Goal: Information Seeking & Learning: Learn about a topic

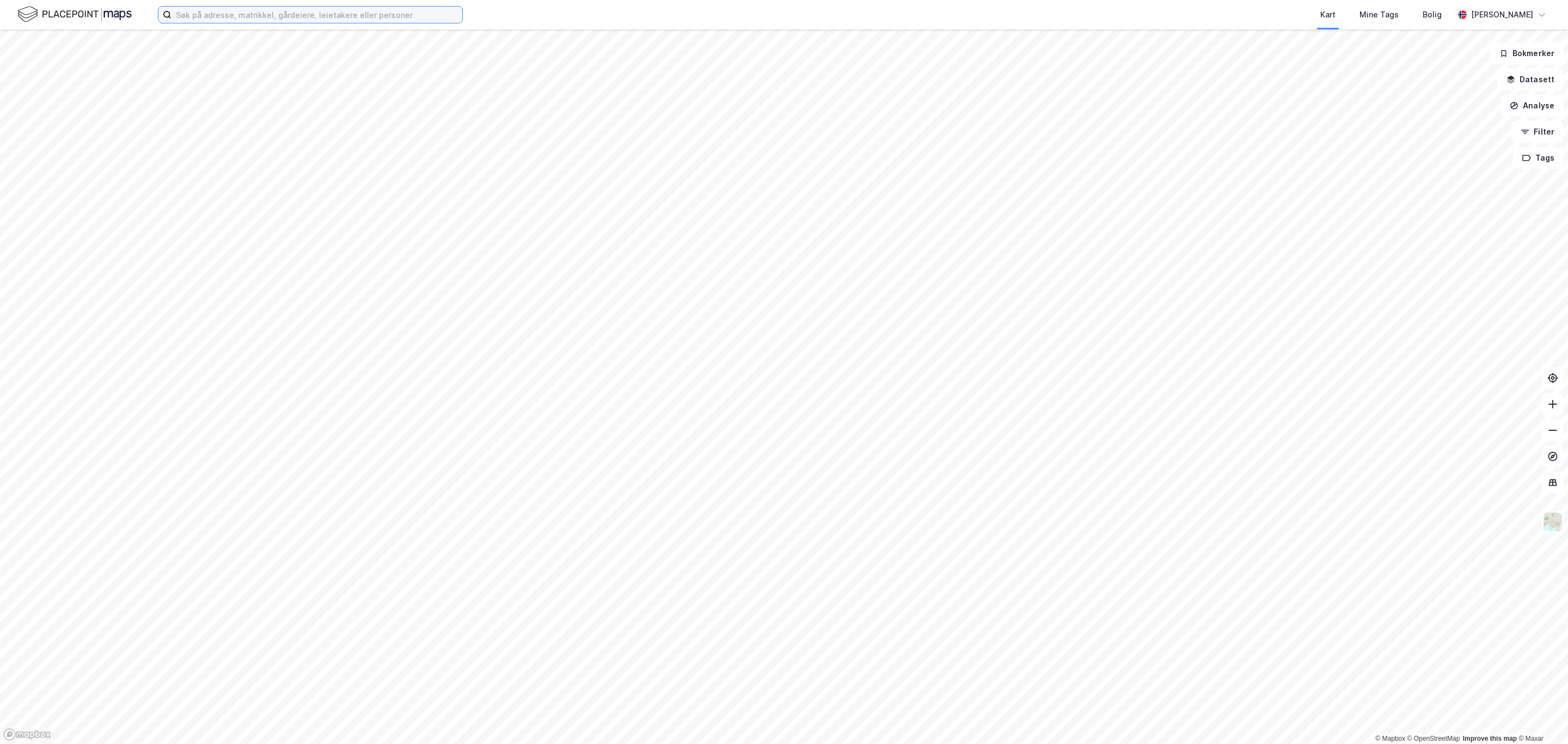
click at [217, 17] on input at bounding box center [317, 14] width 291 height 17
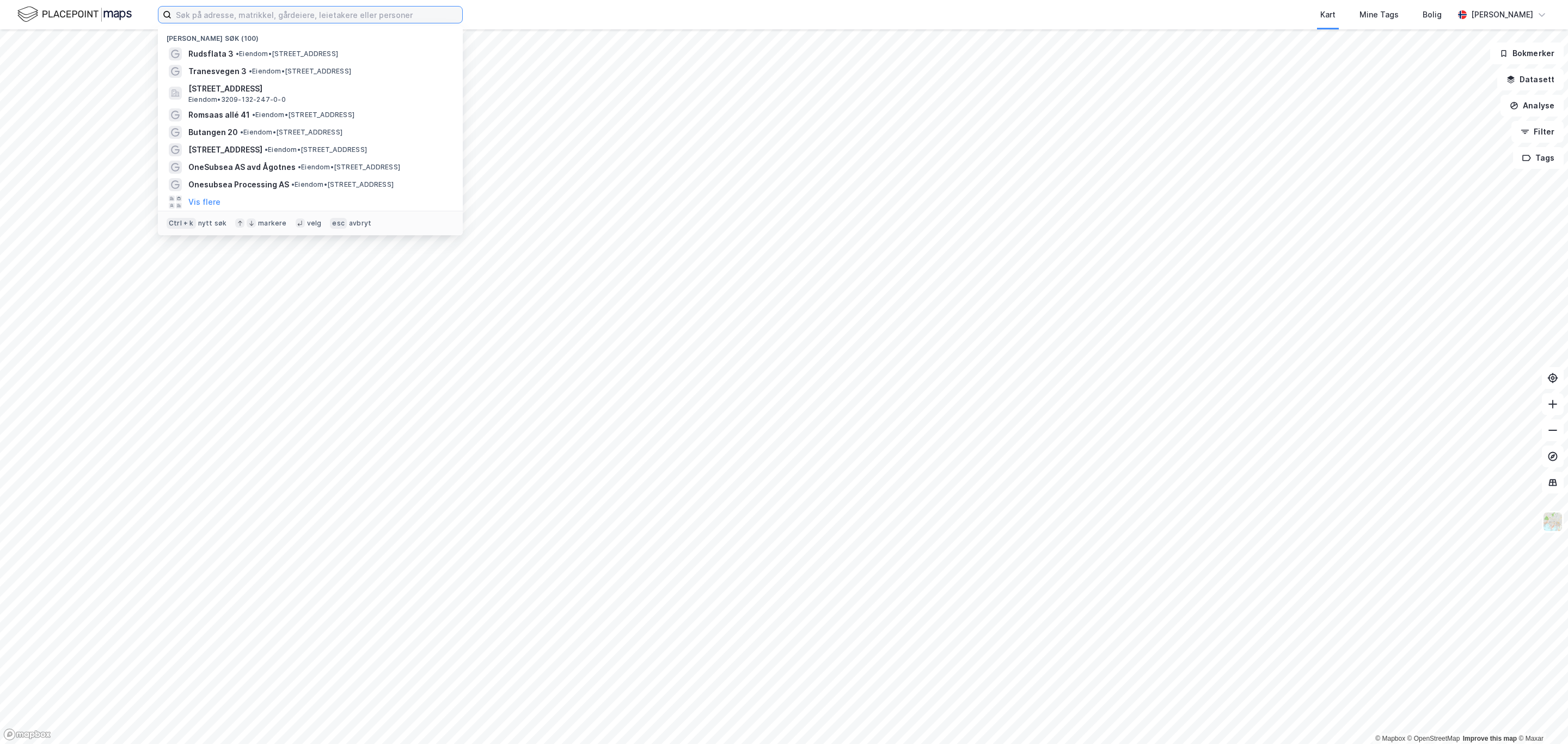
paste input "Tranesvegen 3"
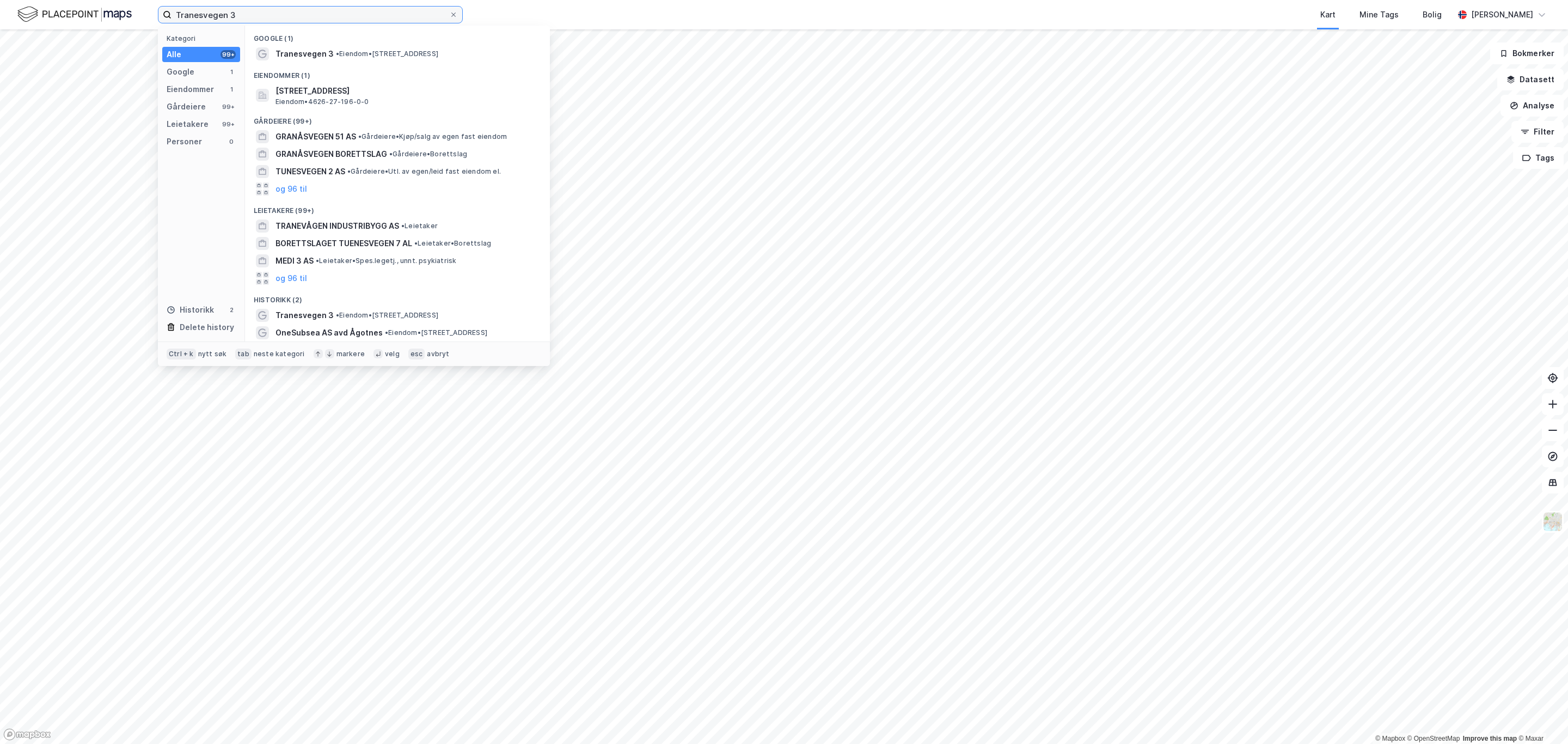
type input "Tranesvegen 3"
click at [281, 49] on span "Tranesvegen 3" at bounding box center [304, 53] width 58 height 13
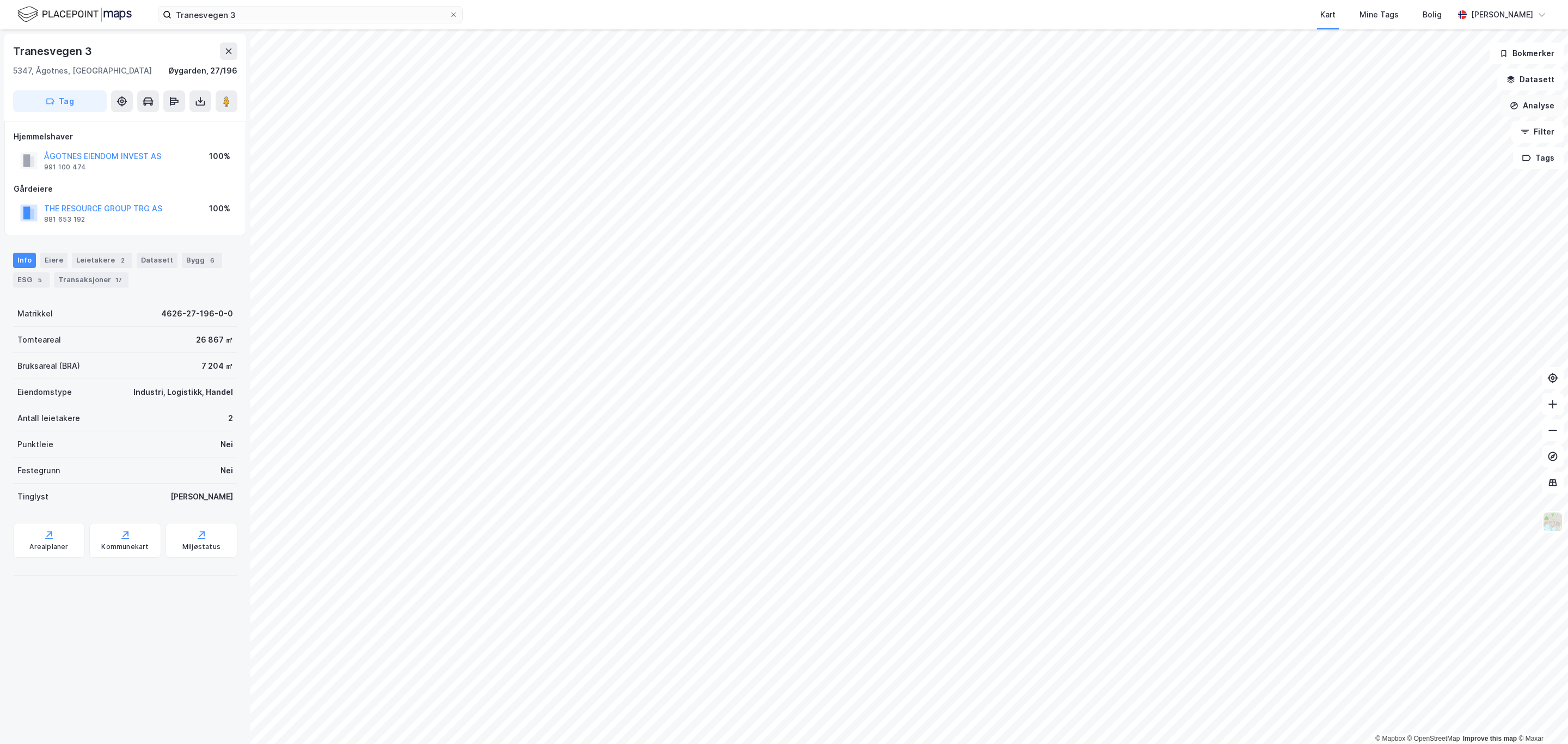
click at [1548, 95] on button "Analyse" at bounding box center [1532, 106] width 63 height 22
click at [1422, 129] on div "Tegn område" at bounding box center [1437, 129] width 95 height 9
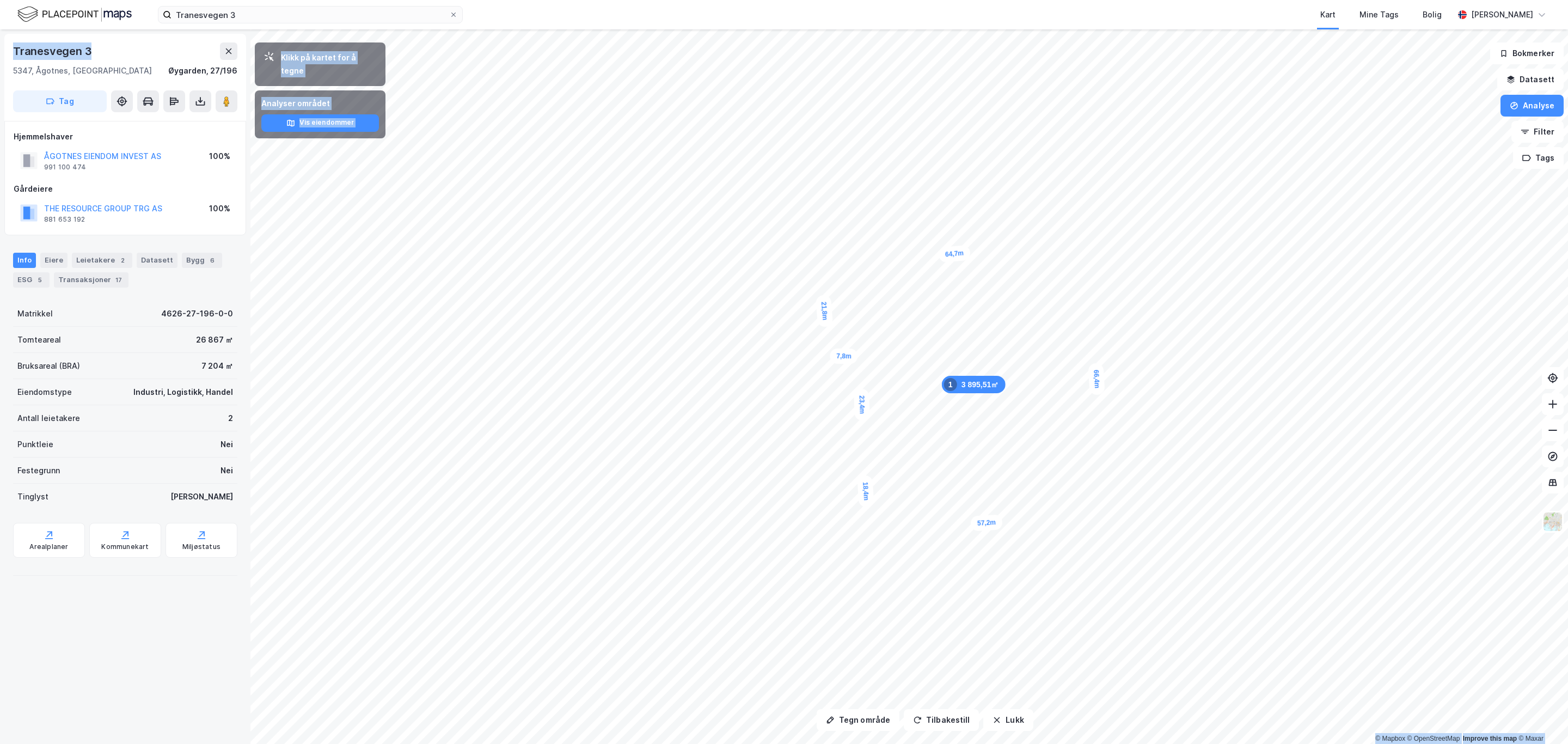
drag, startPoint x: 101, startPoint y: 56, endPoint x: -17, endPoint y: 45, distance: 118.5
click at [0, 45] on html "Tranesvegen 3 Kart Mine Tags Bolig Simen Standahl Tegn område Tilbakestill Lukk…" at bounding box center [784, 372] width 1568 height 744
copy div "Klikk på kartet for å tegne Analyser området Vis eiendommer 21,8m 7,8m 23,4m 18…"
click at [1530, 112] on button "Analyse" at bounding box center [1532, 106] width 63 height 22
click at [1544, 105] on button "Analyse" at bounding box center [1532, 106] width 63 height 22
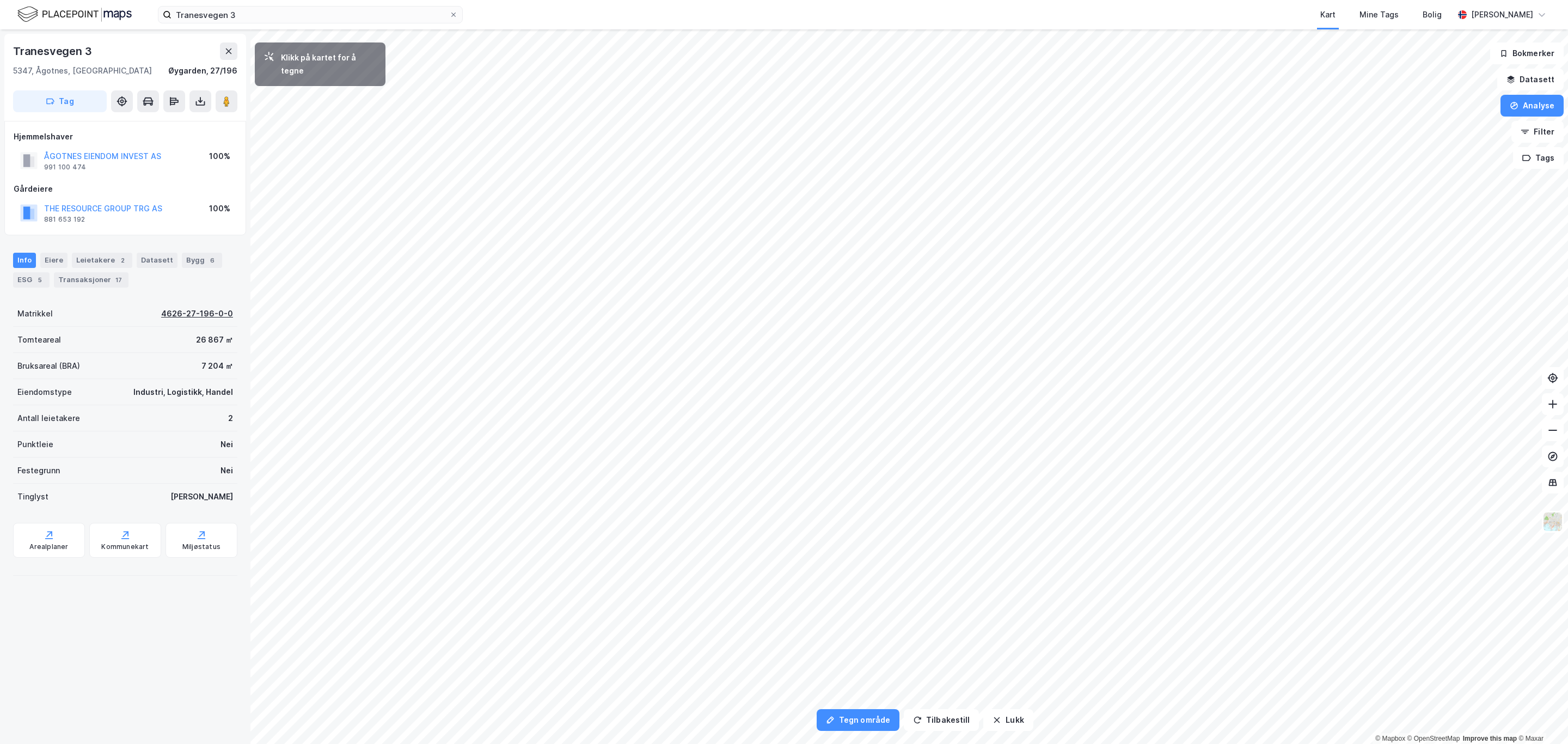
click at [196, 308] on div "4626-27-196-0-0" at bounding box center [196, 314] width 72 height 13
click at [190, 311] on div "4626-27-196-0-0" at bounding box center [196, 314] width 72 height 13
click at [1529, 104] on button "Analyse" at bounding box center [1532, 106] width 63 height 22
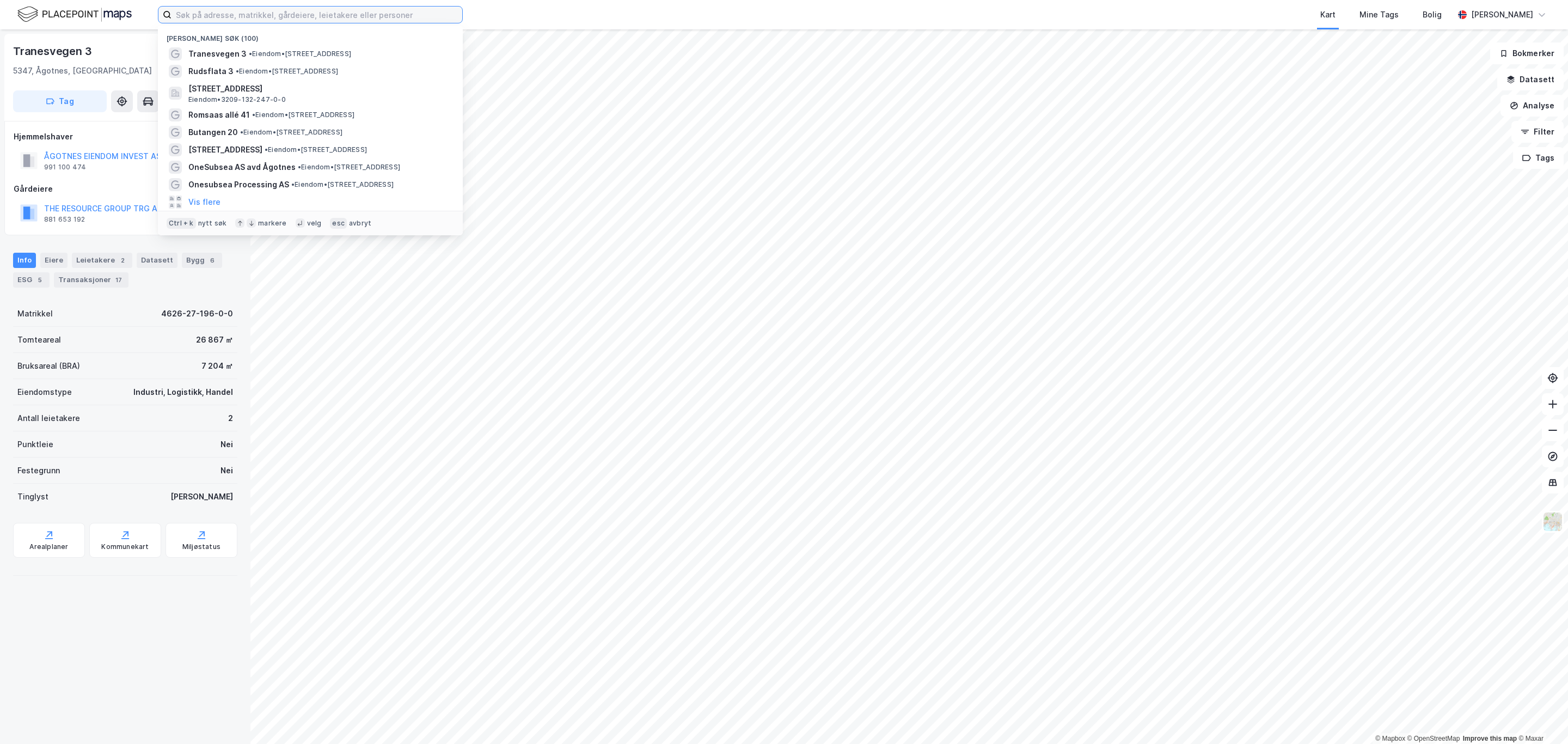
click at [218, 17] on input at bounding box center [317, 14] width 291 height 17
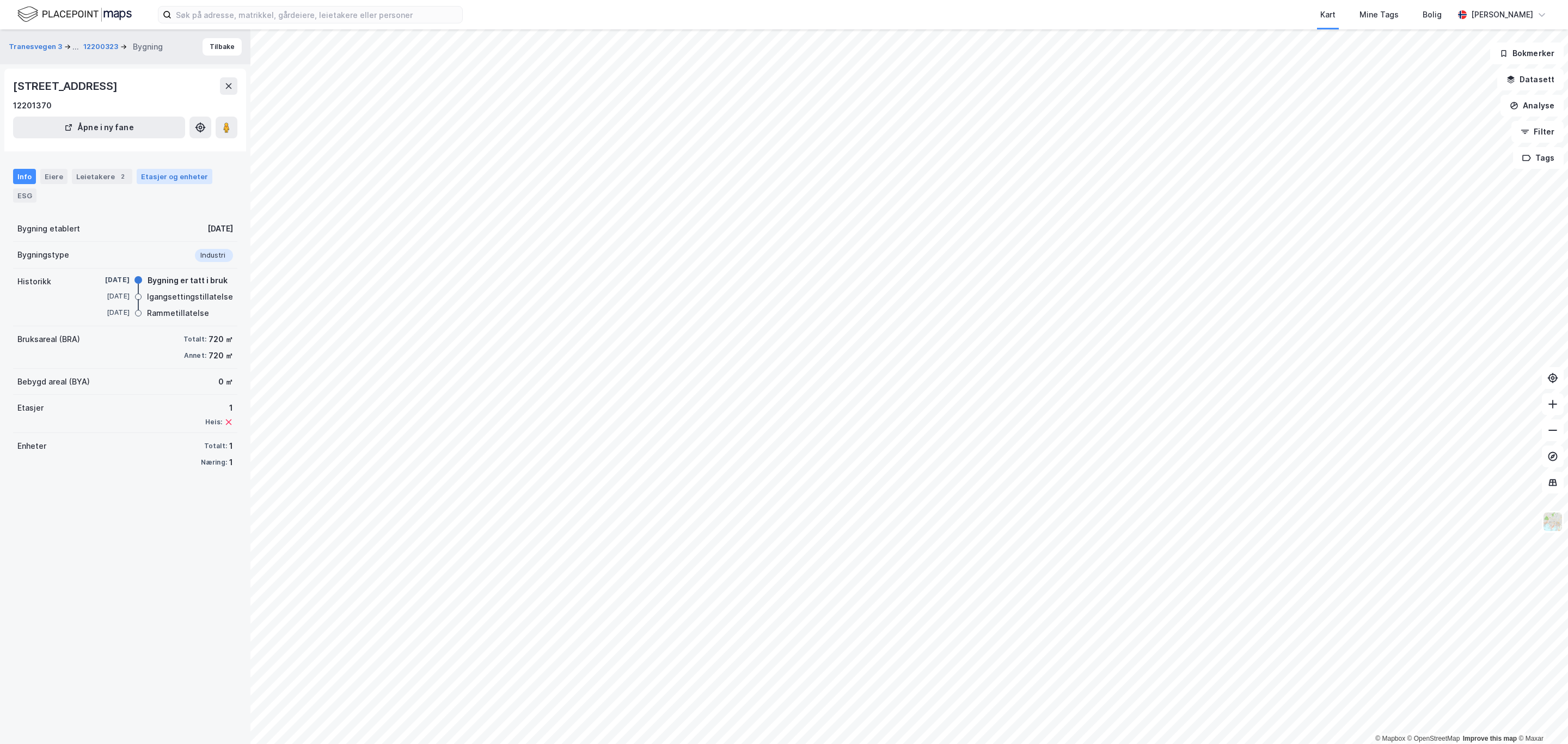
click at [171, 174] on div "Etasjer og enheter" at bounding box center [174, 176] width 67 height 9
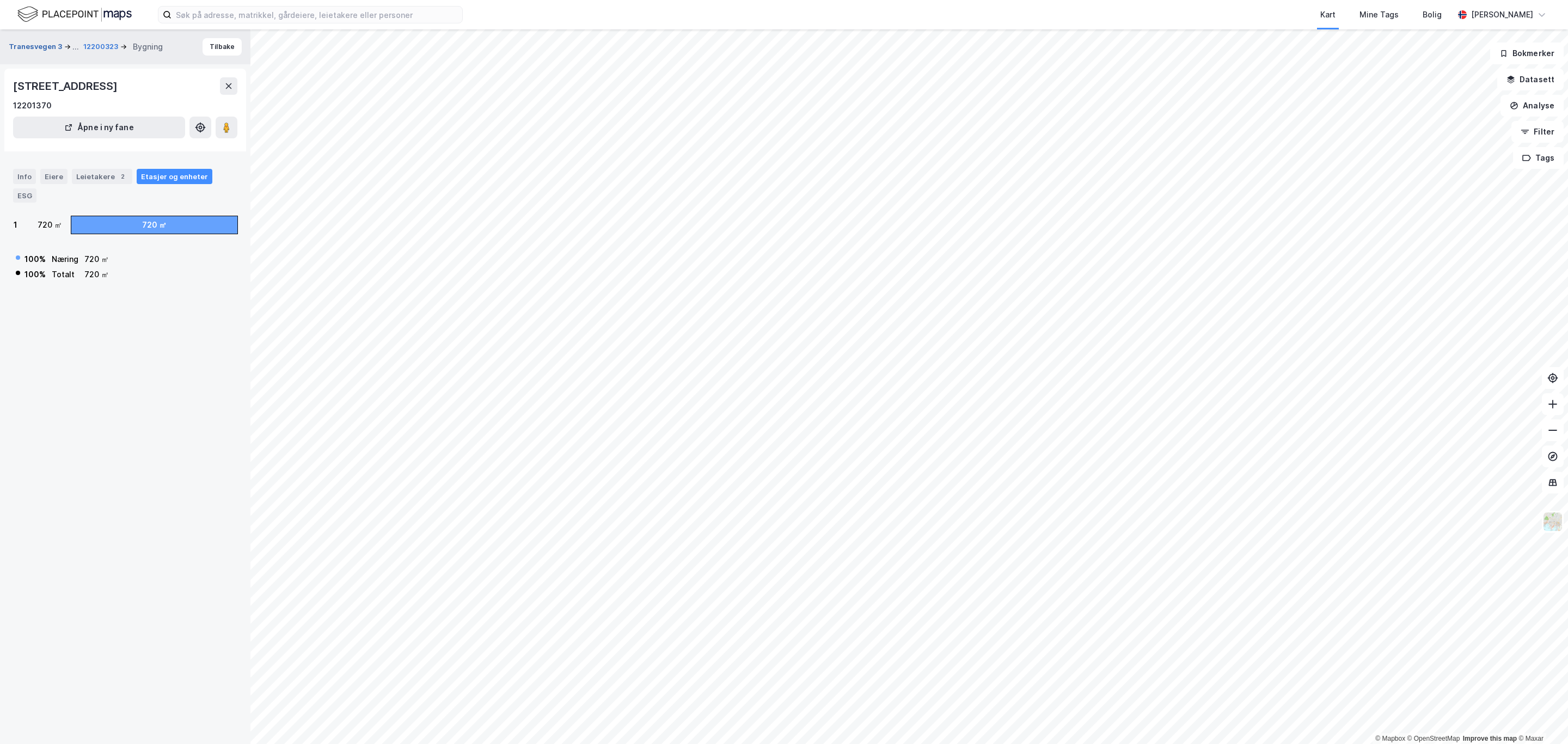
click at [50, 49] on button "Tranesvegen 3" at bounding box center [36, 46] width 56 height 13
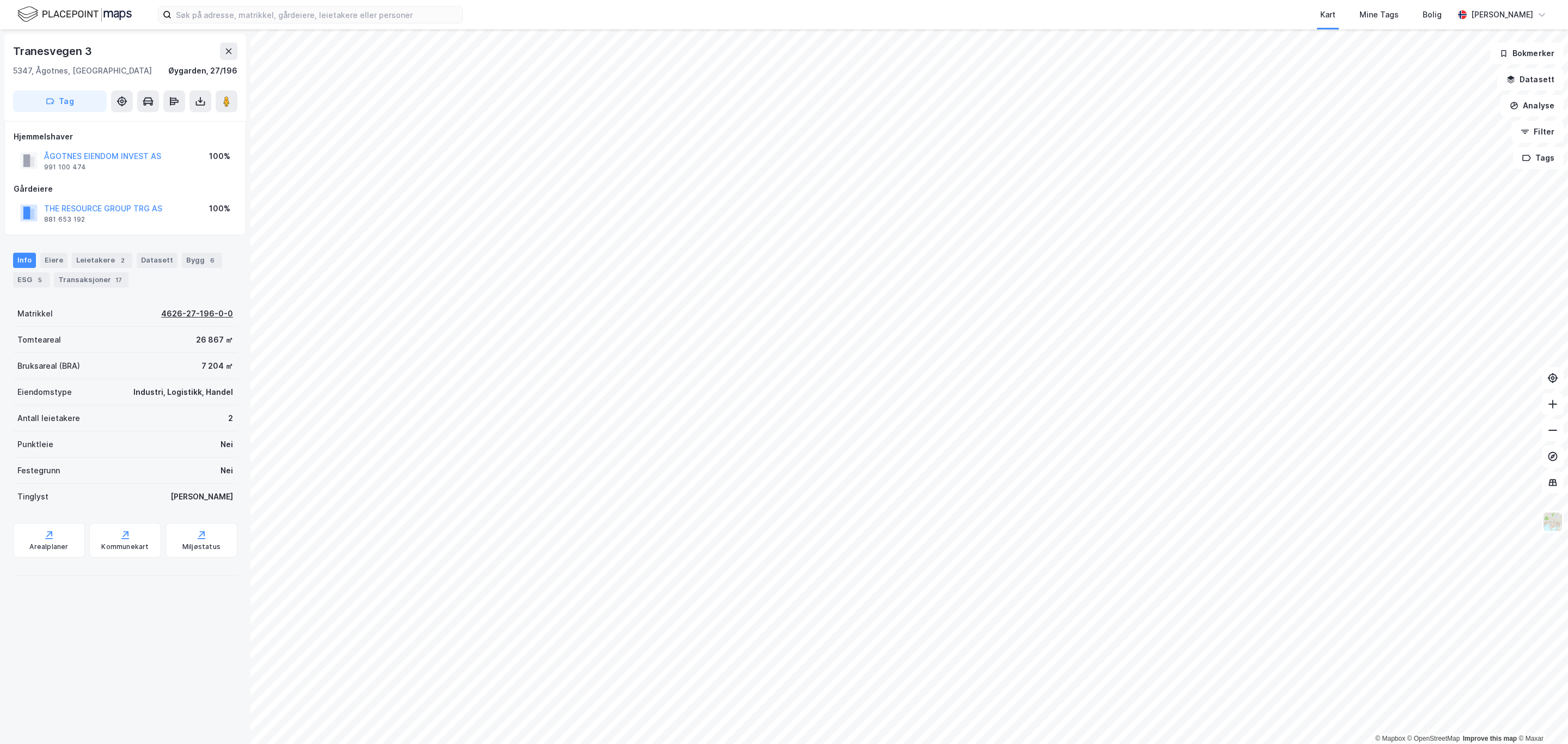
click at [172, 315] on div "4626-27-196-0-0" at bounding box center [196, 314] width 72 height 13
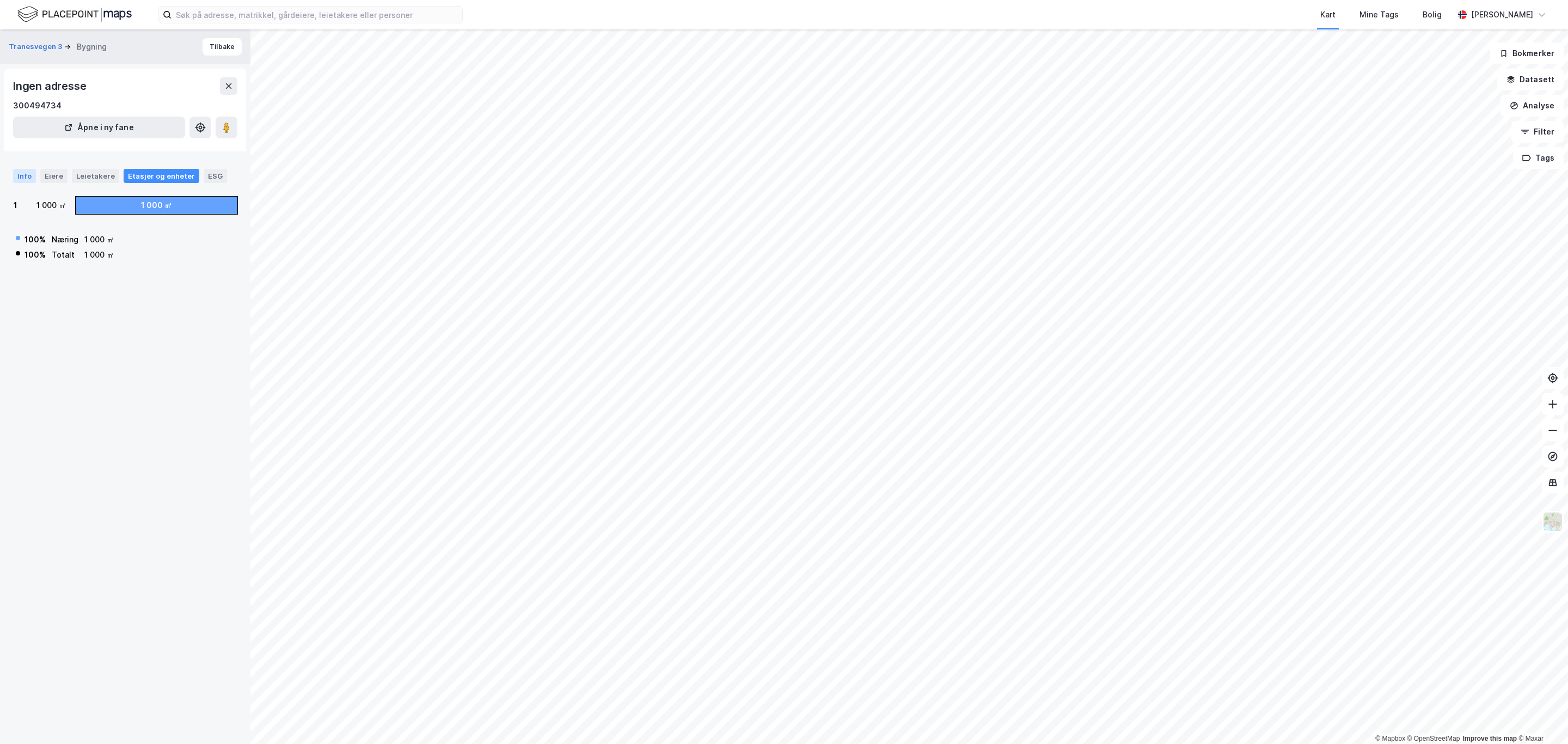
click at [19, 183] on div "Info" at bounding box center [24, 176] width 23 height 14
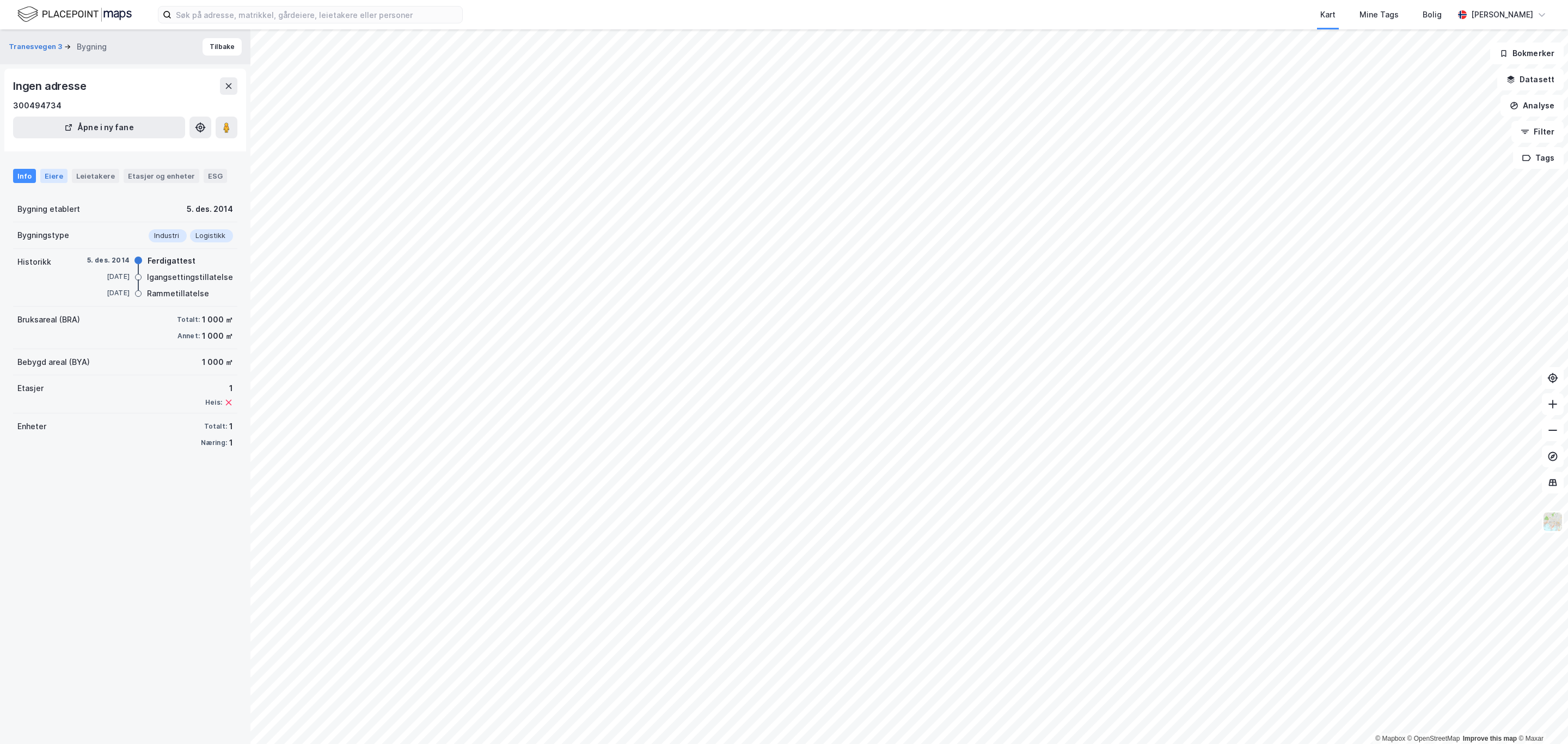
click at [52, 176] on div "Eiere" at bounding box center [53, 176] width 28 height 14
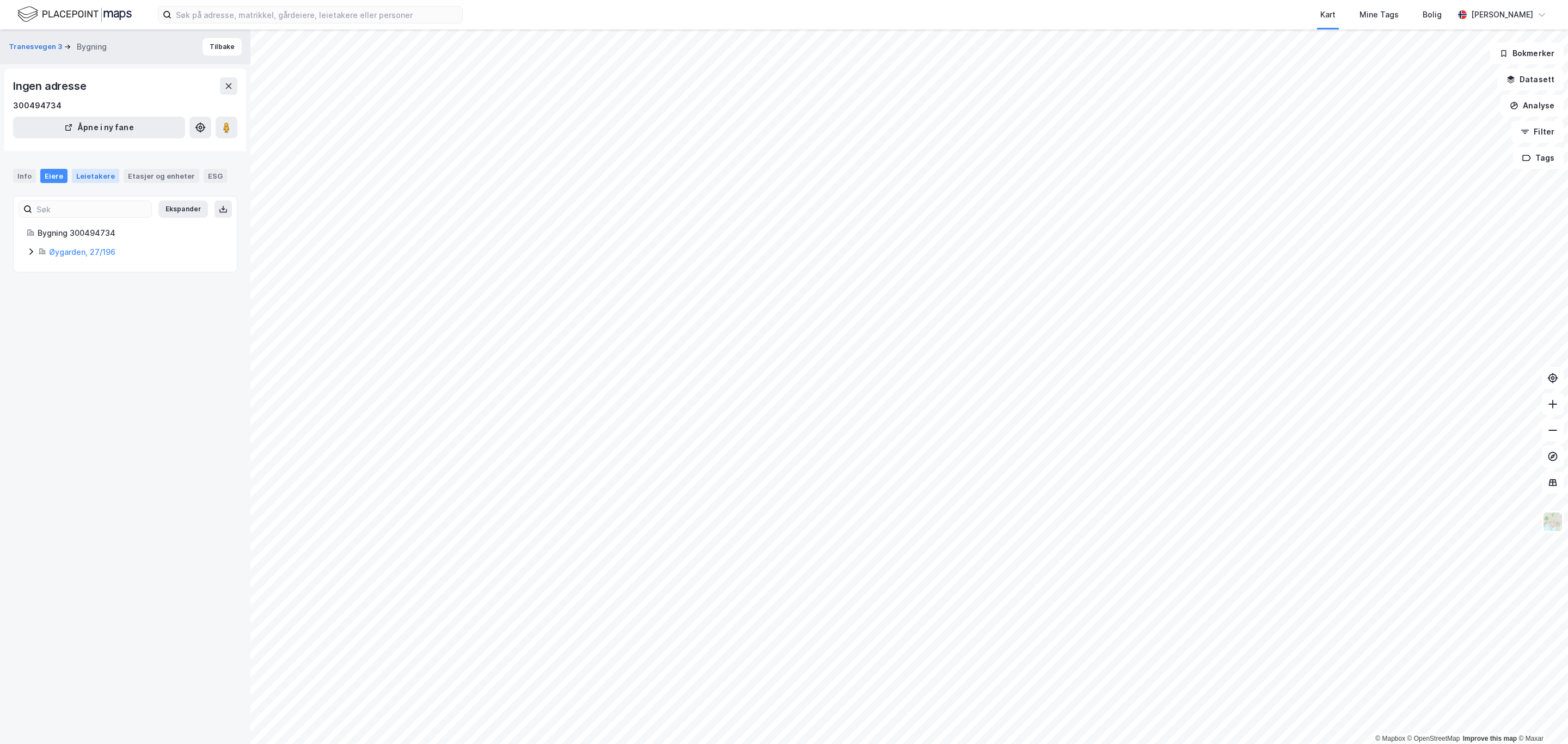
click at [102, 171] on div "Leietakere" at bounding box center [95, 176] width 47 height 14
click at [142, 172] on div "Etasjer og enheter" at bounding box center [161, 175] width 67 height 9
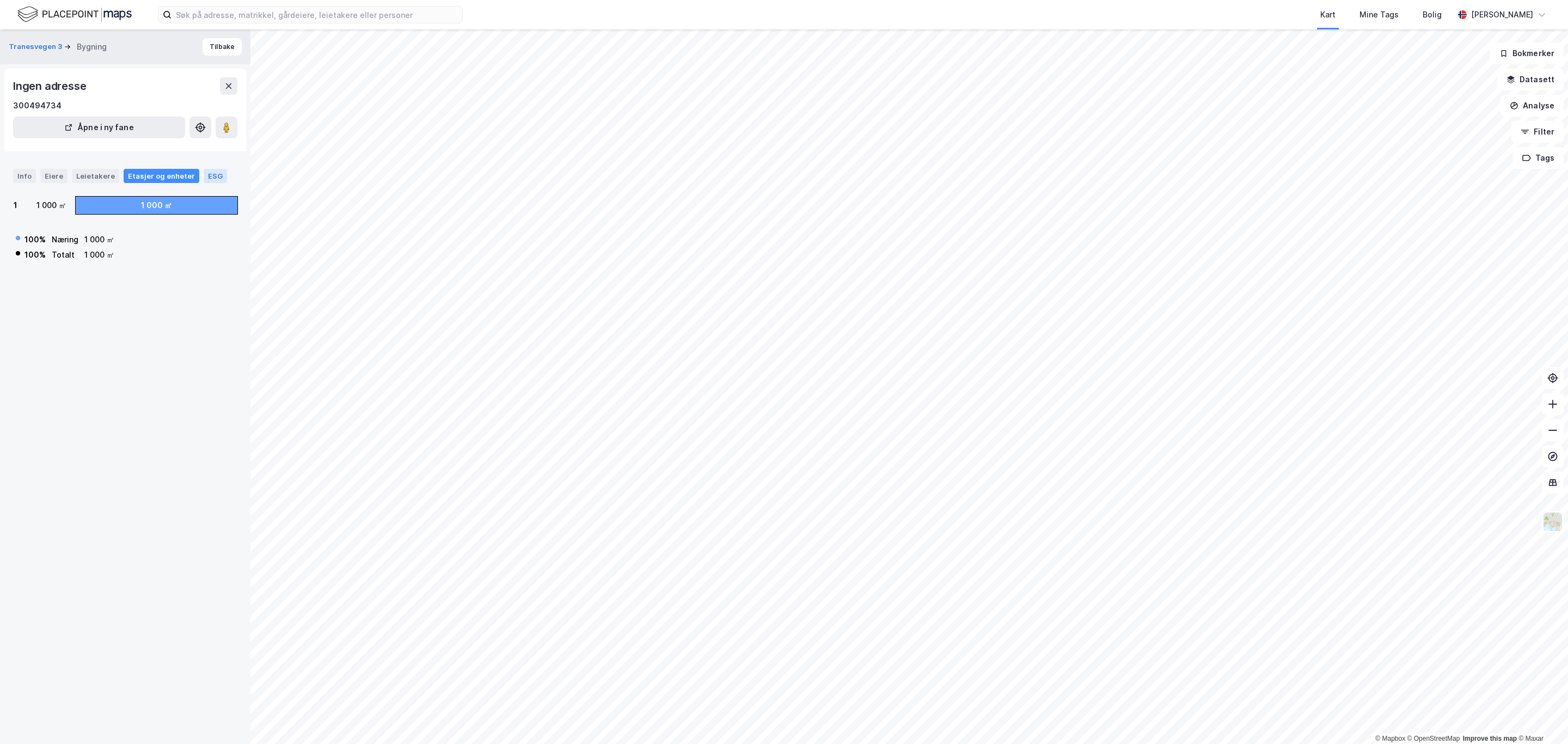
click at [207, 175] on div "ESG" at bounding box center [215, 176] width 24 height 14
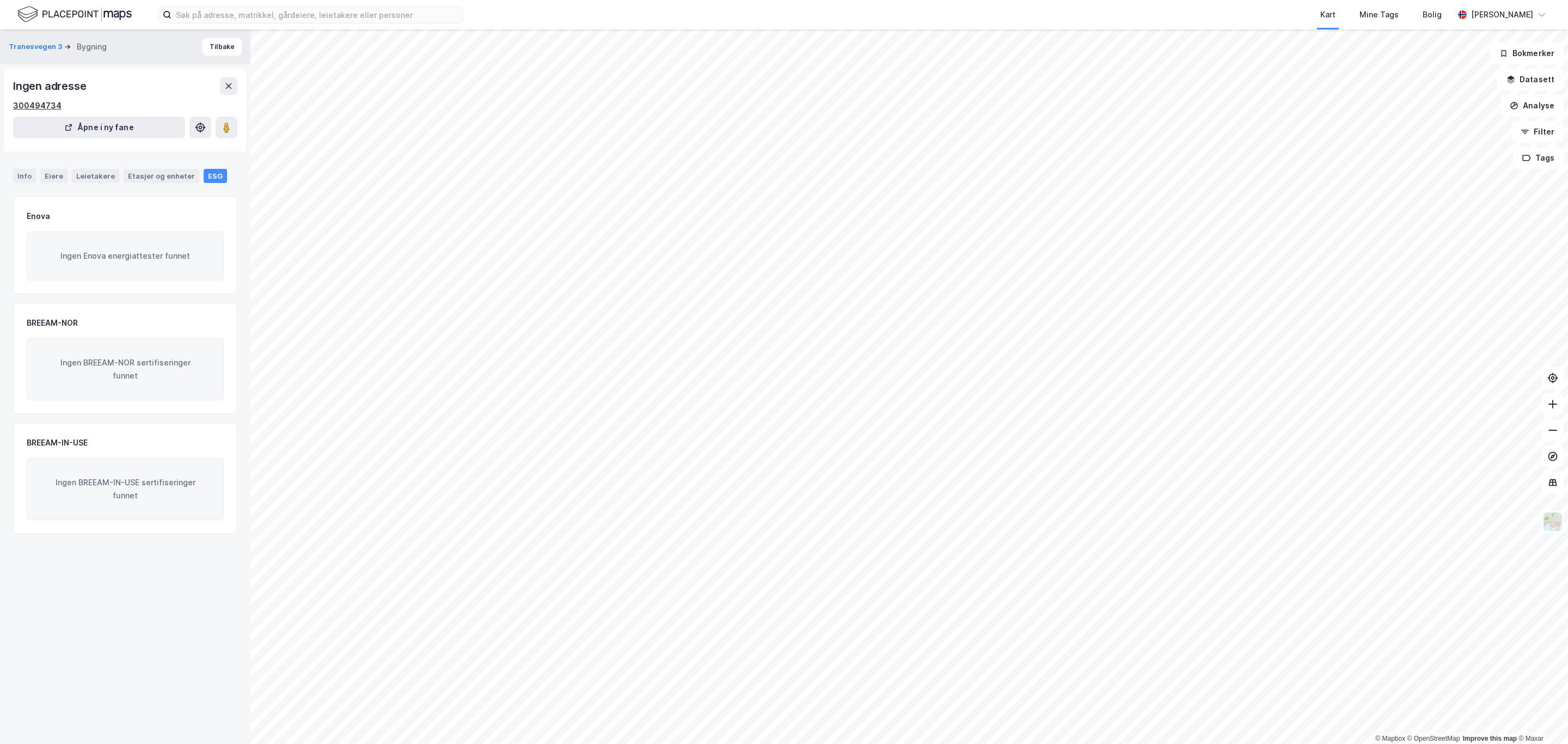
click at [48, 103] on div "300494734" at bounding box center [38, 105] width 49 height 13
click at [138, 76] on div "Ingen adresse 300494734 Åpne i ny fane" at bounding box center [126, 109] width 242 height 83
click at [47, 42] on button "Tranesvegen 3" at bounding box center [36, 47] width 56 height 11
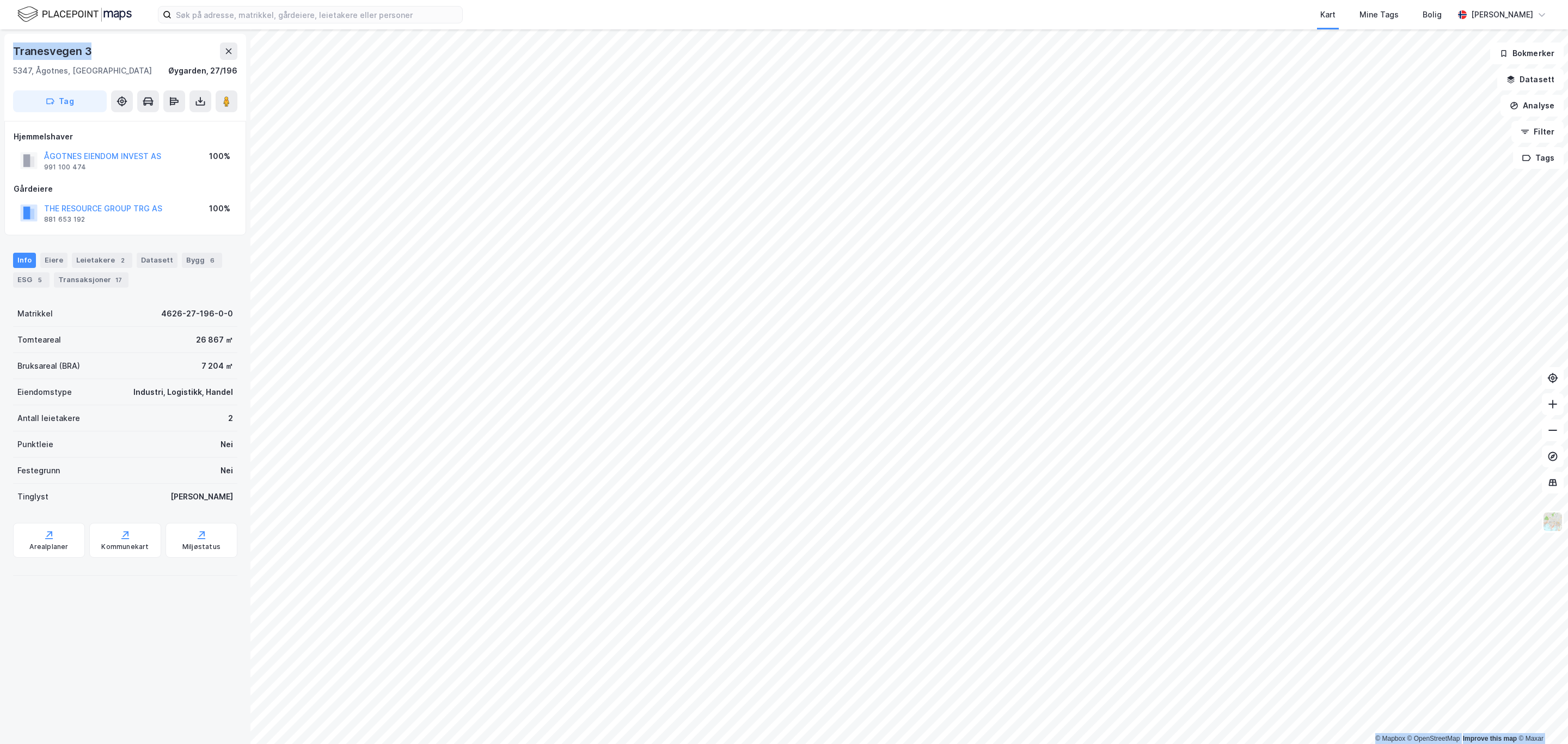
drag, startPoint x: 100, startPoint y: 40, endPoint x: -22, endPoint y: 46, distance: 122.1
click at [0, 46] on html "Kart Mine Tags Bolig [PERSON_NAME] © Mapbox © OpenStreetMap Improve this map © …" at bounding box center [784, 372] width 1568 height 744
copy div "© Mapbox © OpenStreetMap Improve this map © [PERSON_NAME][STREET_ADDRESS]"
click at [25, 285] on div "ESG 5" at bounding box center [31, 279] width 36 height 15
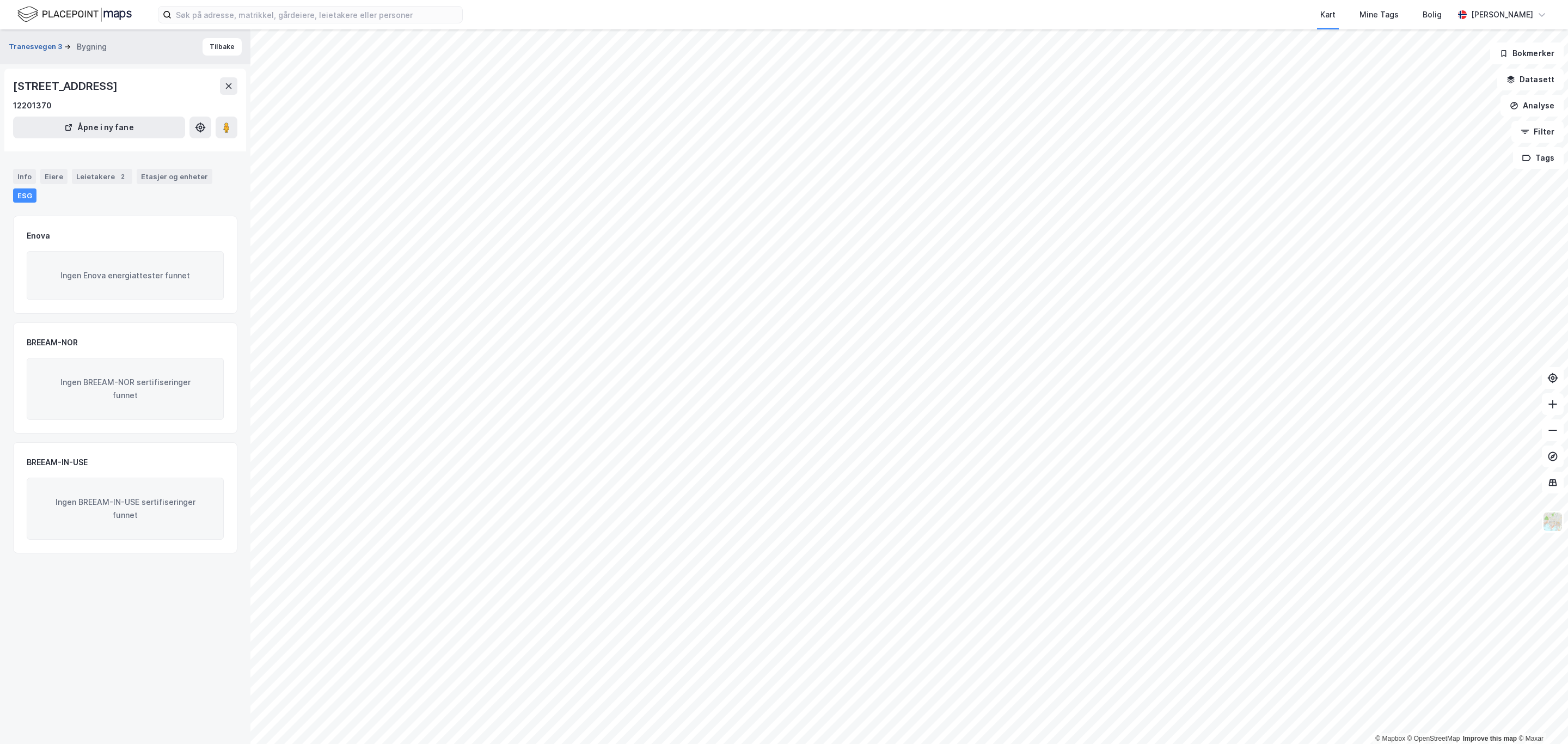
click at [36, 44] on button "Tranesvegen 3" at bounding box center [36, 47] width 56 height 11
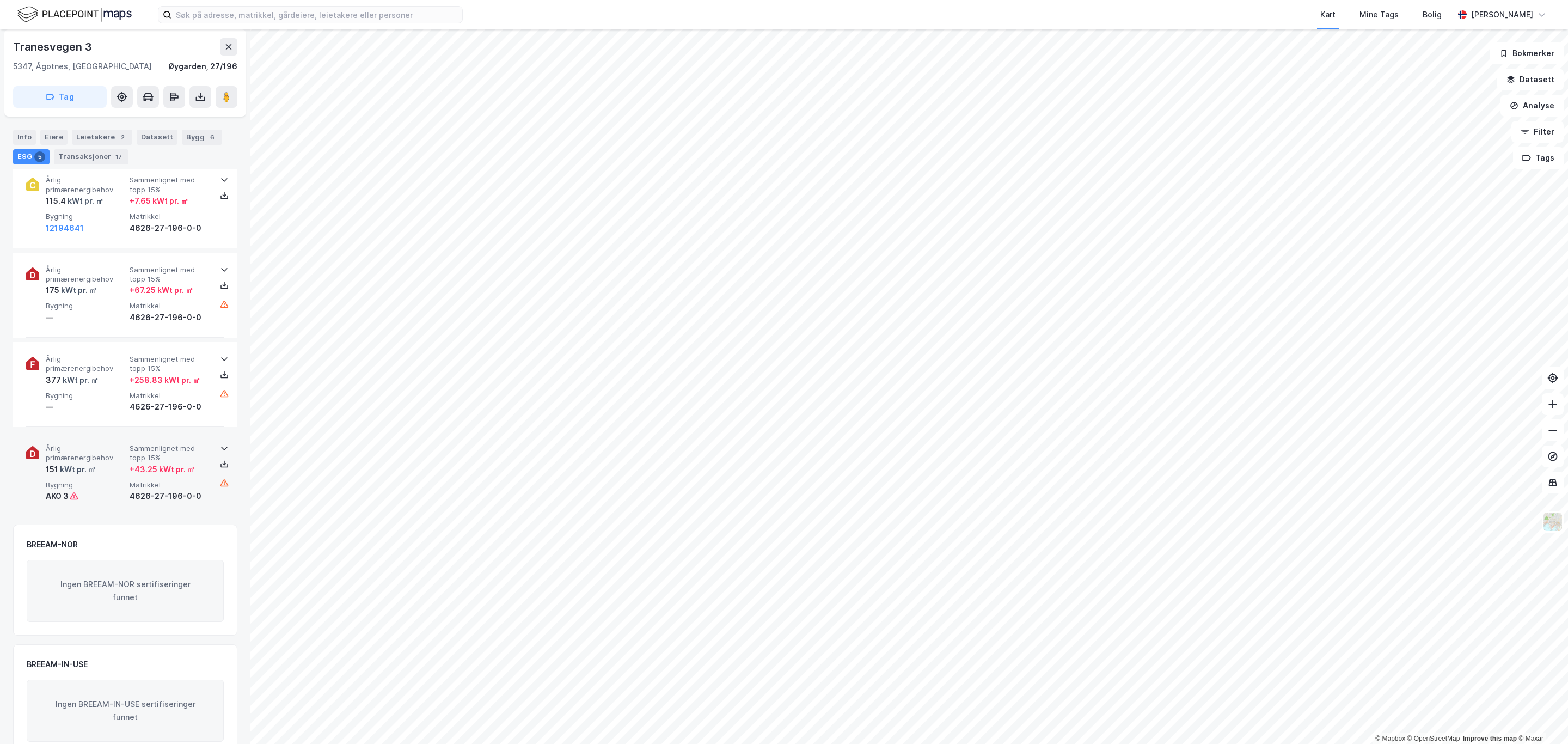
scroll to position [245, 0]
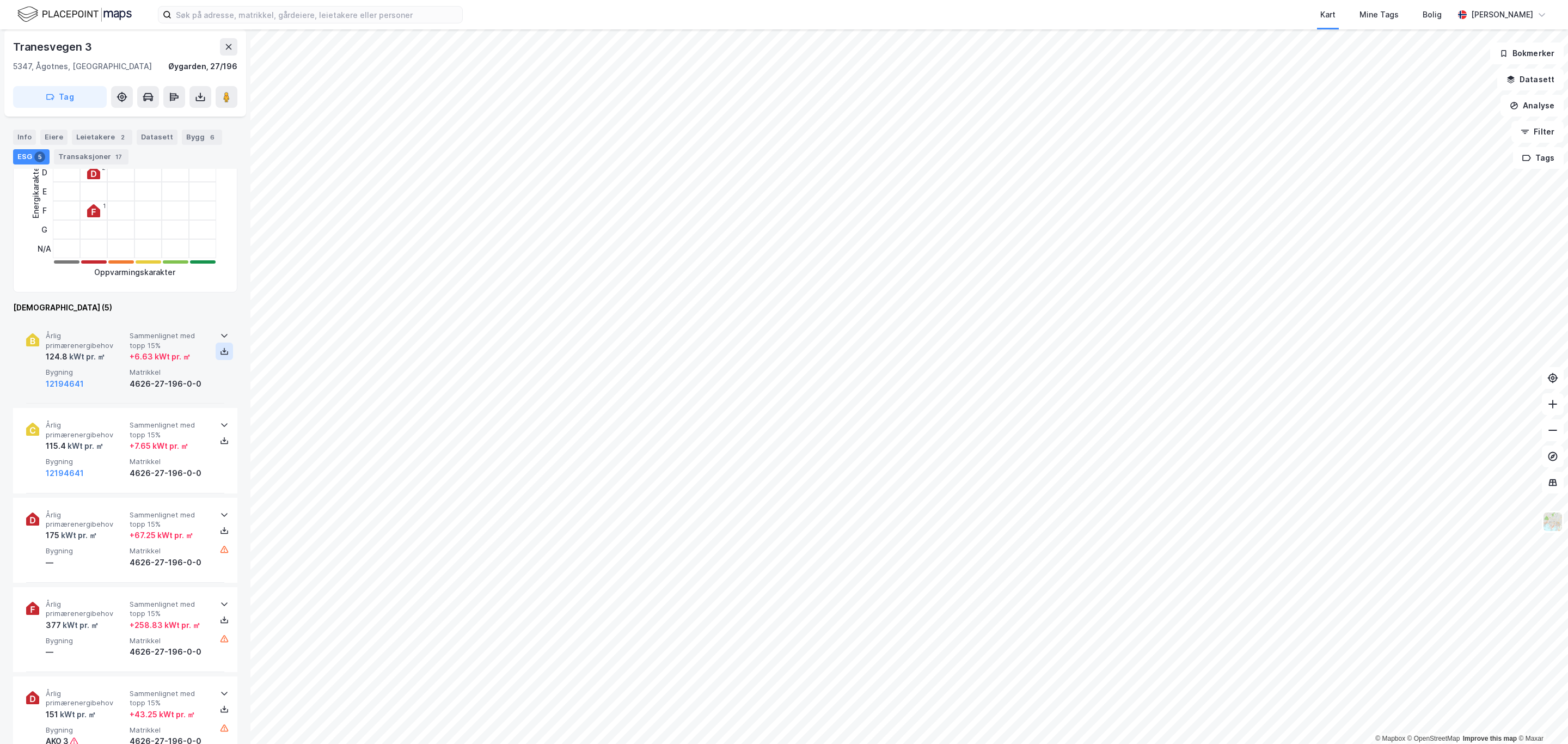
click at [224, 353] on icon at bounding box center [225, 353] width 8 height 4
click at [22, 135] on div "Info" at bounding box center [24, 137] width 23 height 15
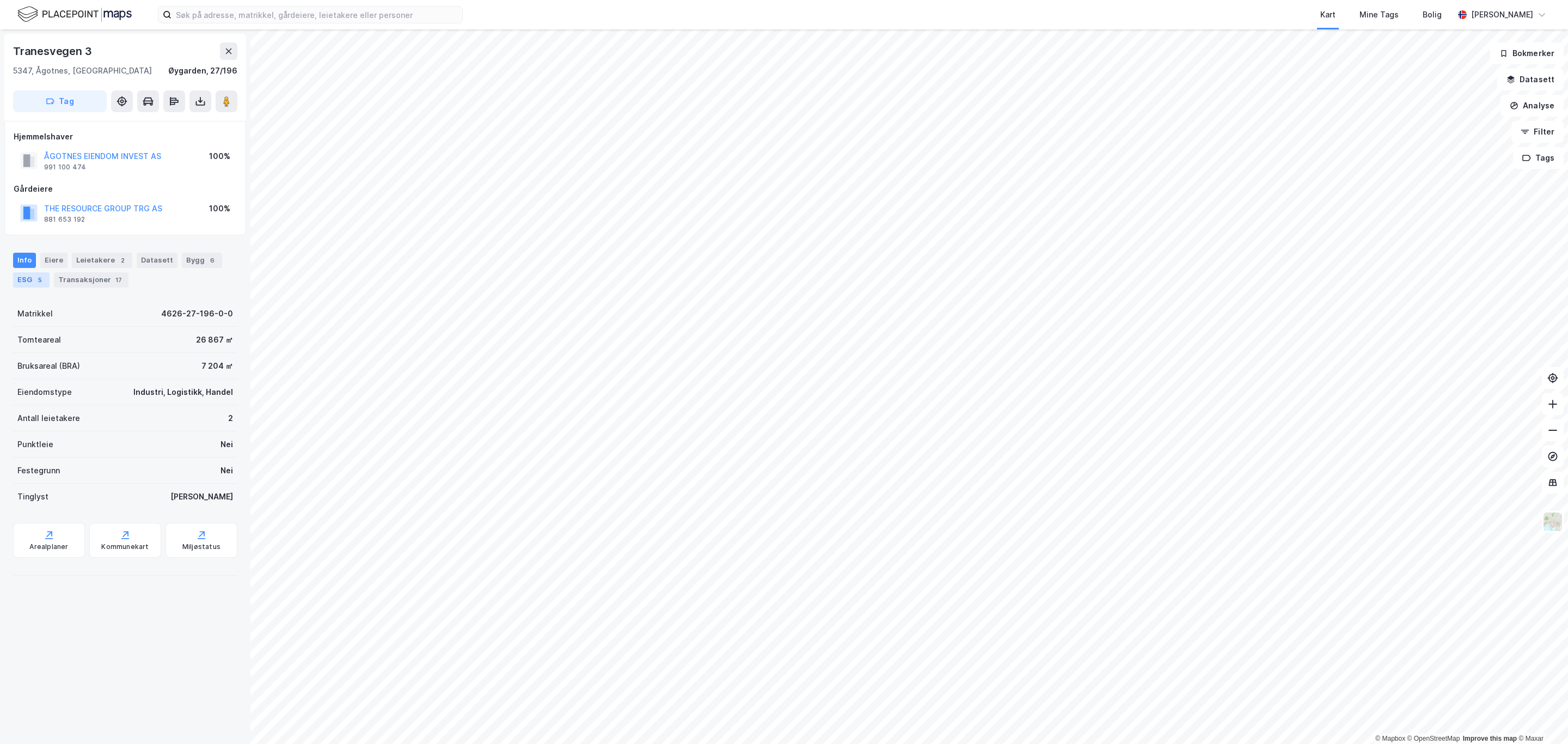
click at [31, 280] on div "ESG 5" at bounding box center [31, 279] width 36 height 15
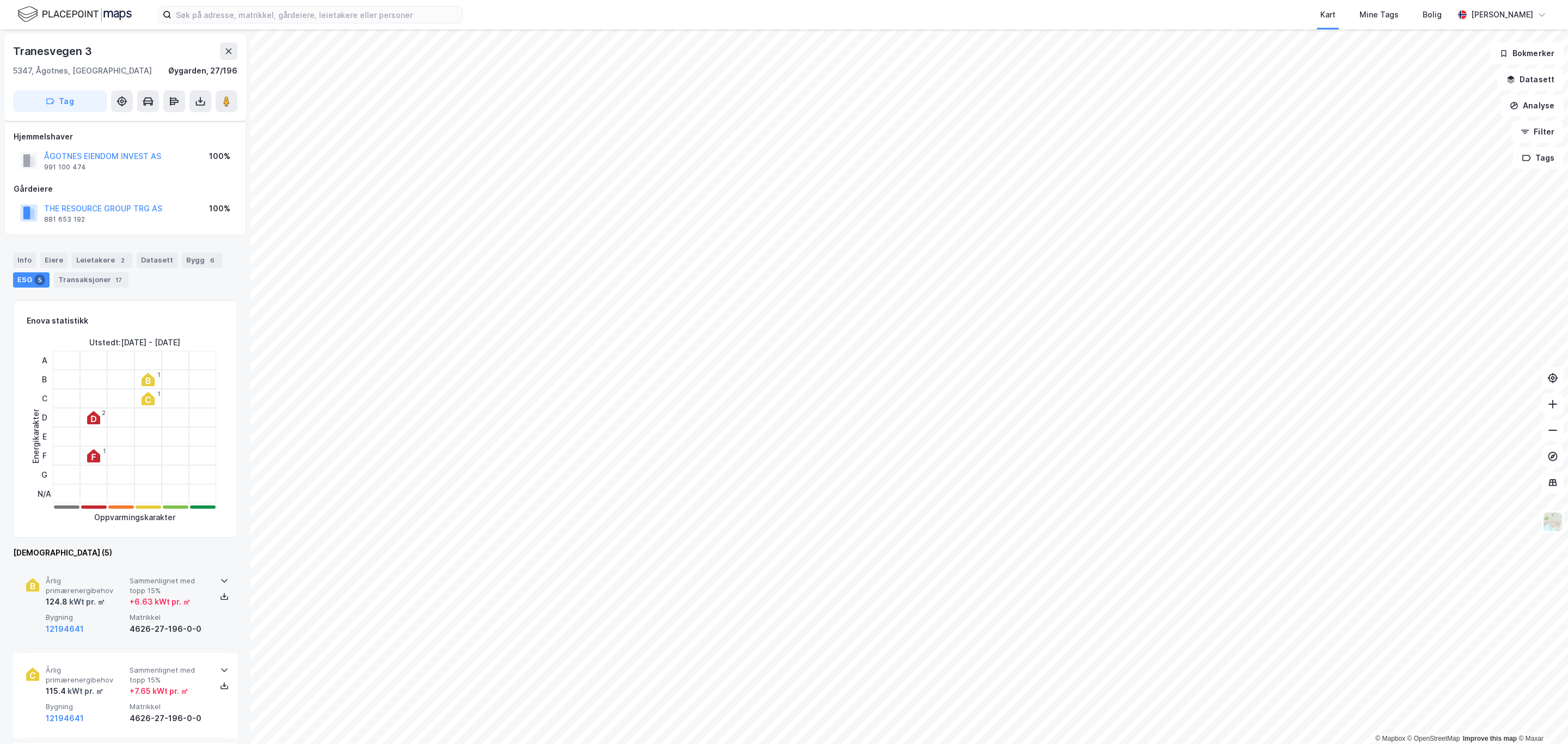
scroll to position [164, 0]
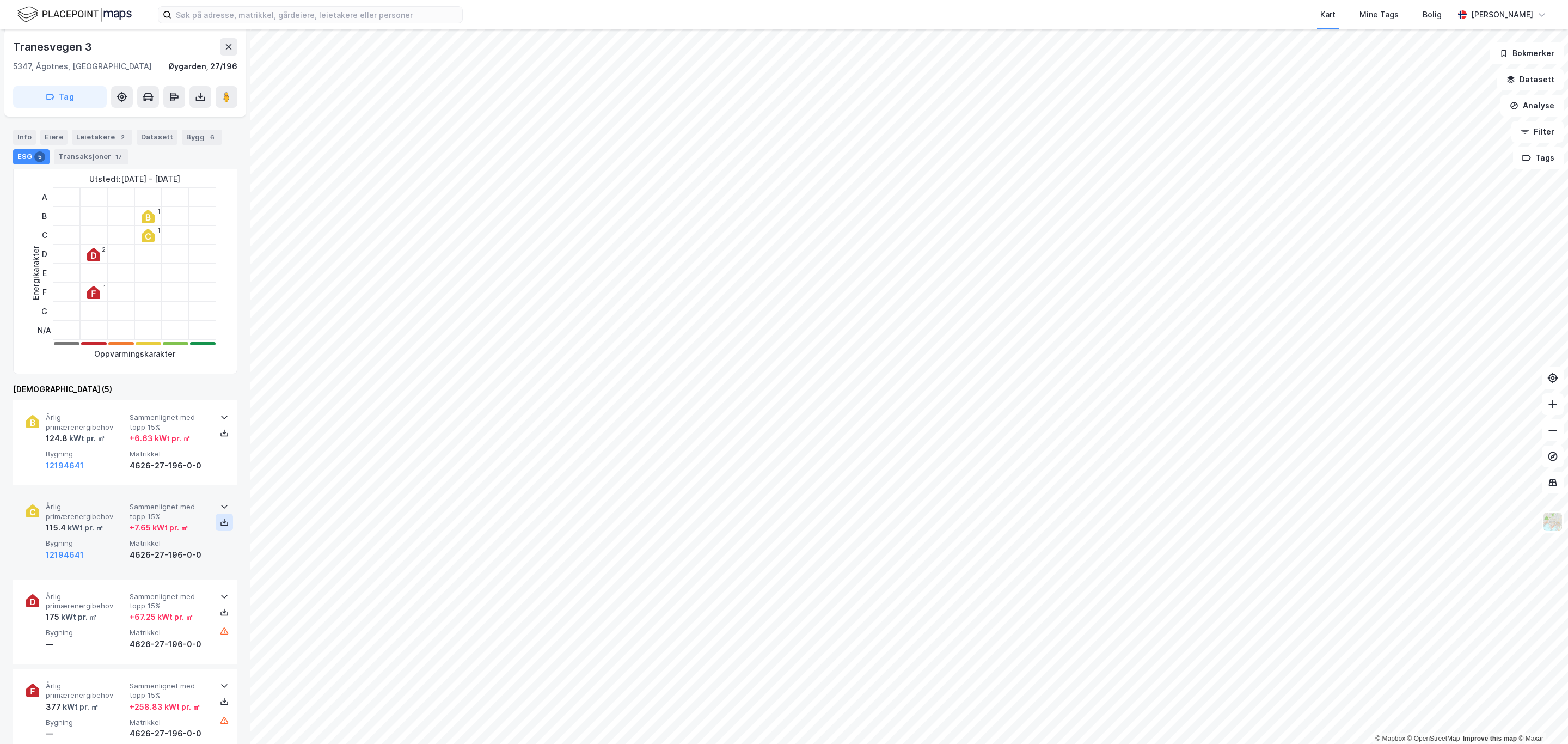
click at [221, 527] on icon at bounding box center [224, 522] width 9 height 9
click at [220, 613] on icon at bounding box center [224, 612] width 9 height 9
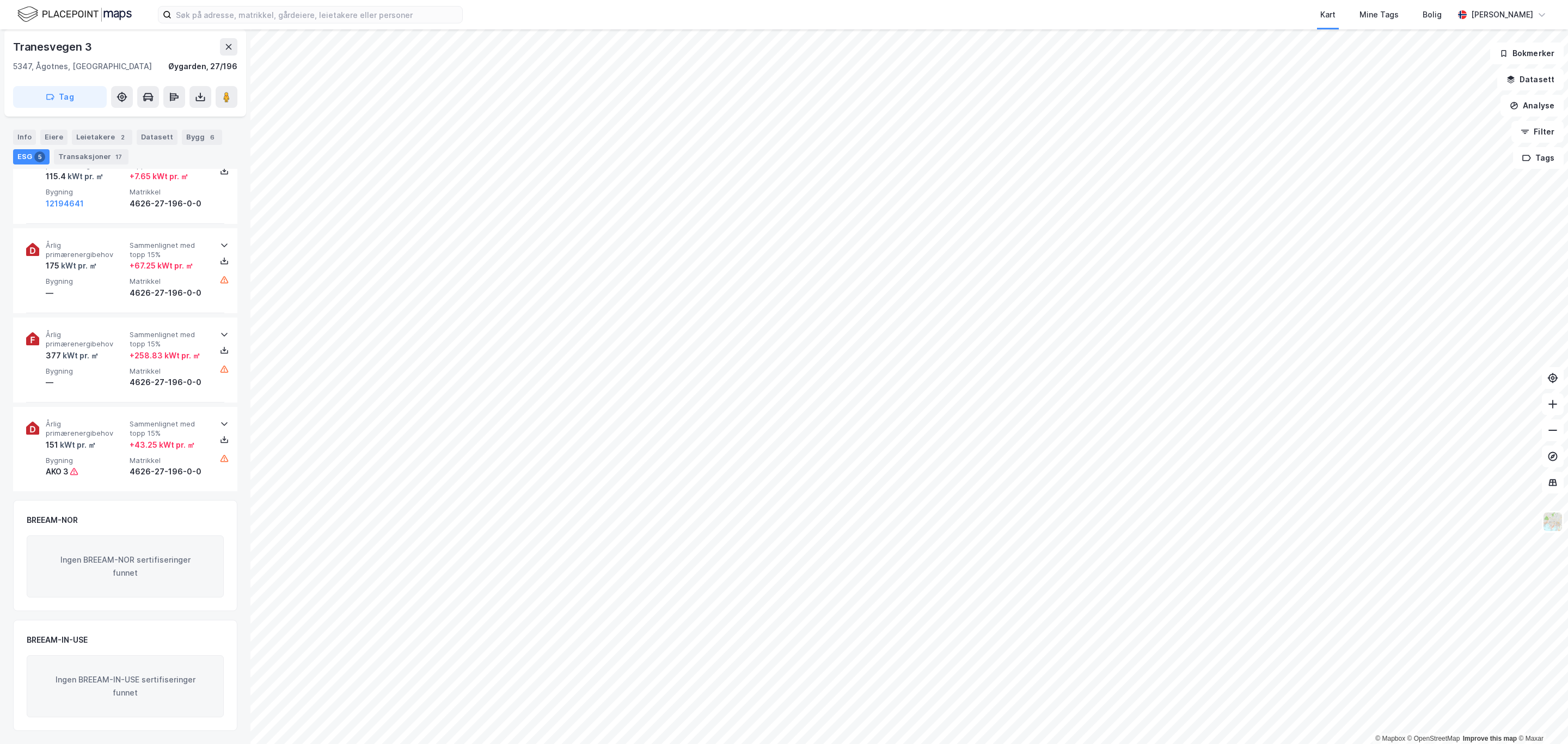
scroll to position [112, 0]
